Goal: Navigation & Orientation: Find specific page/section

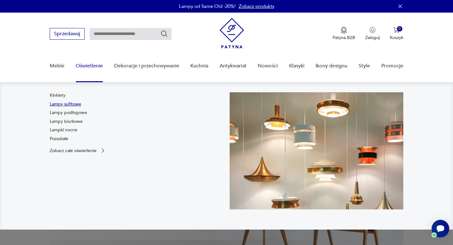
click at [71, 104] on link "Lampy sufitowe" at bounding box center [65, 104] width 31 height 6
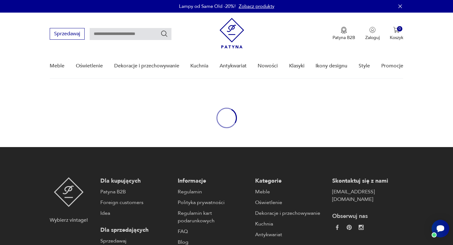
click at [242, 30] on img at bounding box center [232, 33] width 25 height 31
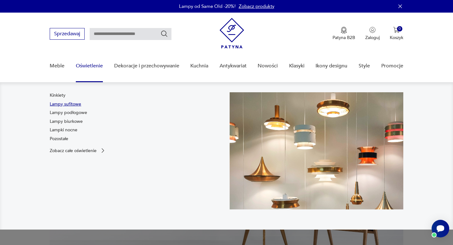
click at [61, 103] on link "Lampy sufitowe" at bounding box center [65, 104] width 31 height 6
